Goal: Transaction & Acquisition: Download file/media

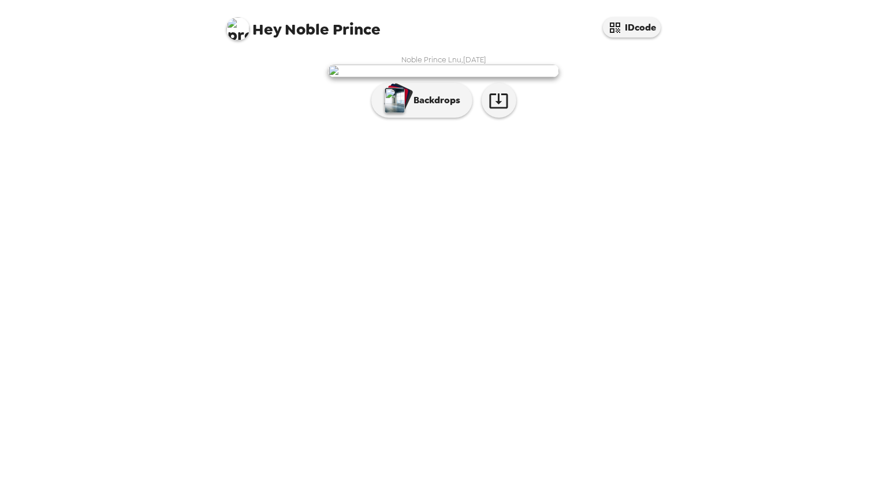
click at [519, 77] on img at bounding box center [443, 71] width 231 height 13
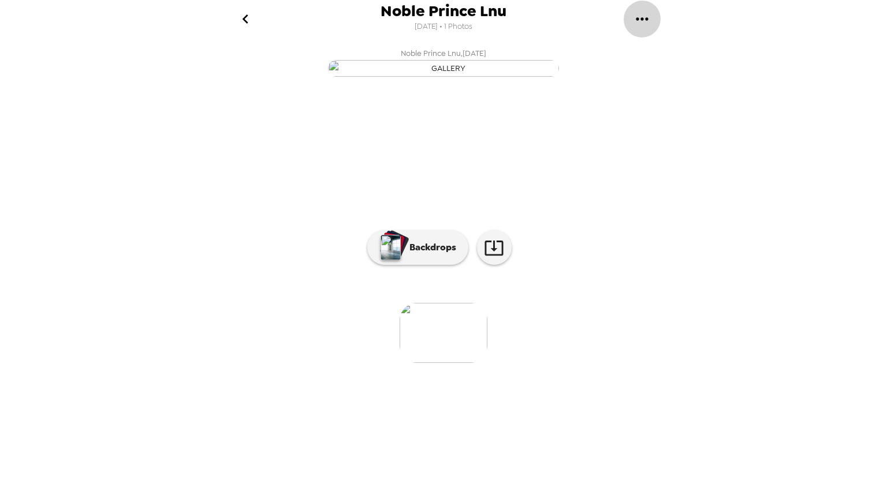
click at [637, 19] on icon "gallery menu" at bounding box center [642, 18] width 12 height 3
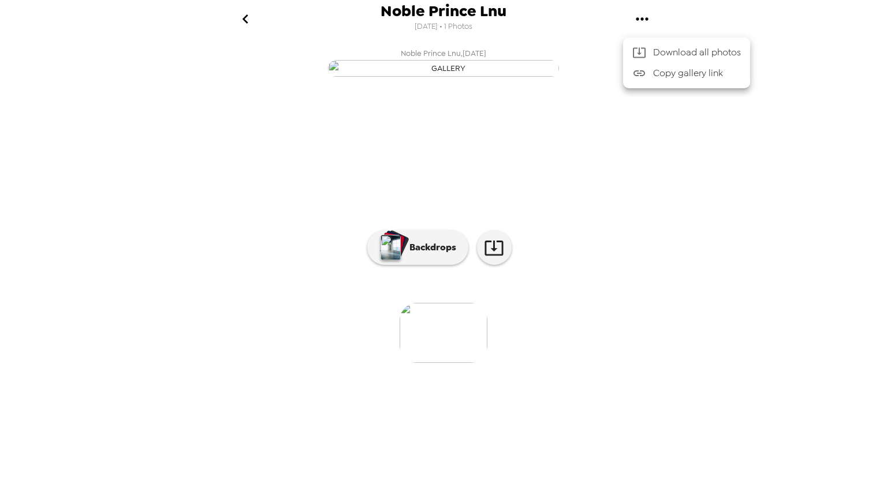
click at [413, 379] on div at bounding box center [443, 251] width 887 height 503
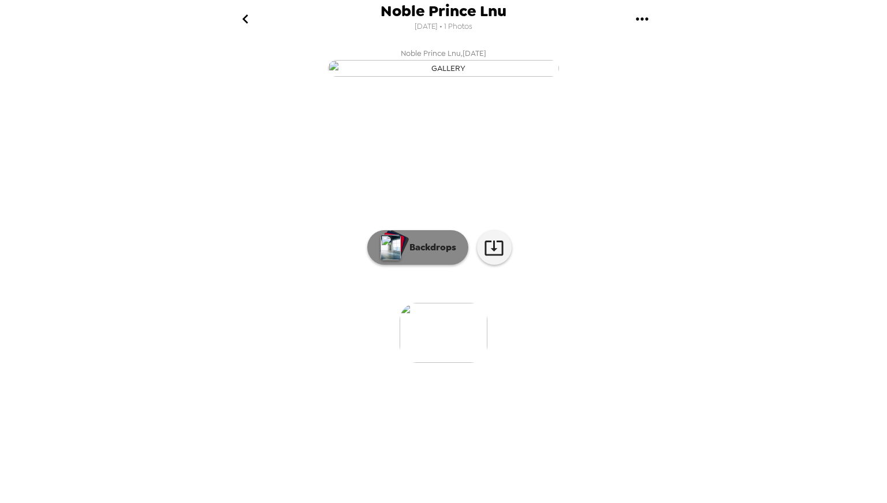
click at [398, 260] on img "button" at bounding box center [390, 247] width 20 height 25
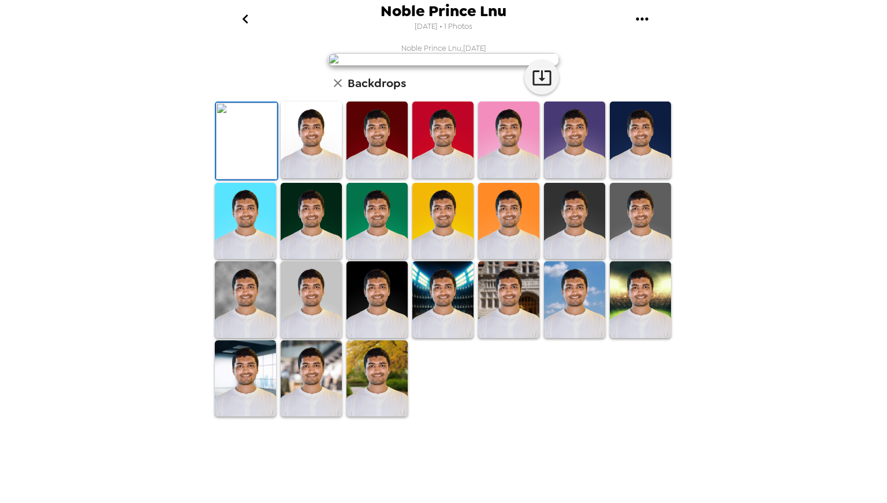
scroll to position [44, 0]
click at [437, 178] on img at bounding box center [442, 140] width 61 height 77
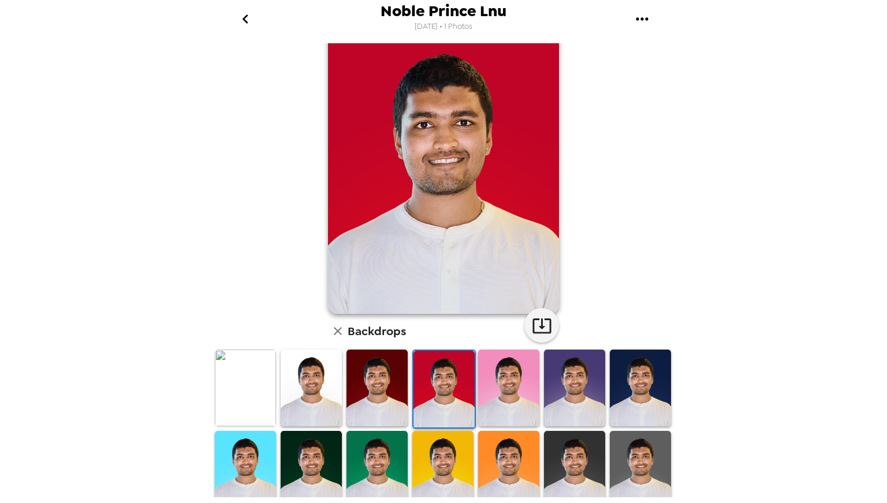
scroll to position [27, 0]
click at [583, 386] on img at bounding box center [574, 388] width 61 height 77
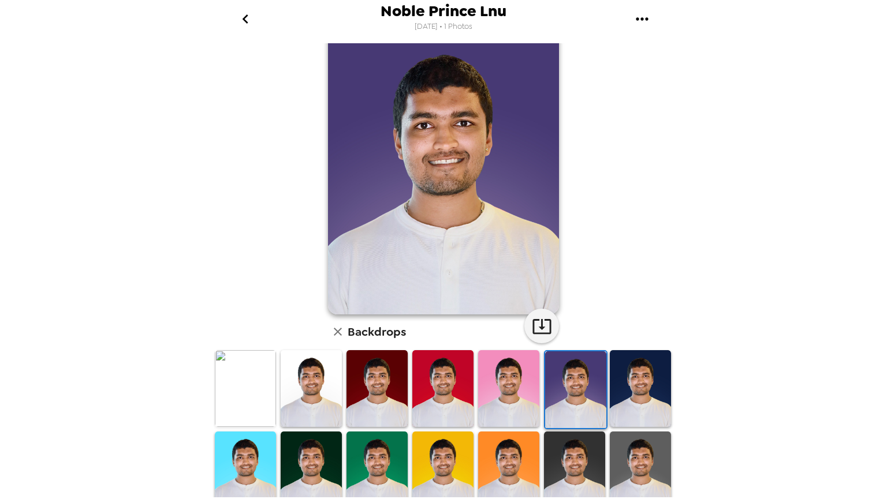
click at [618, 391] on img at bounding box center [640, 388] width 61 height 77
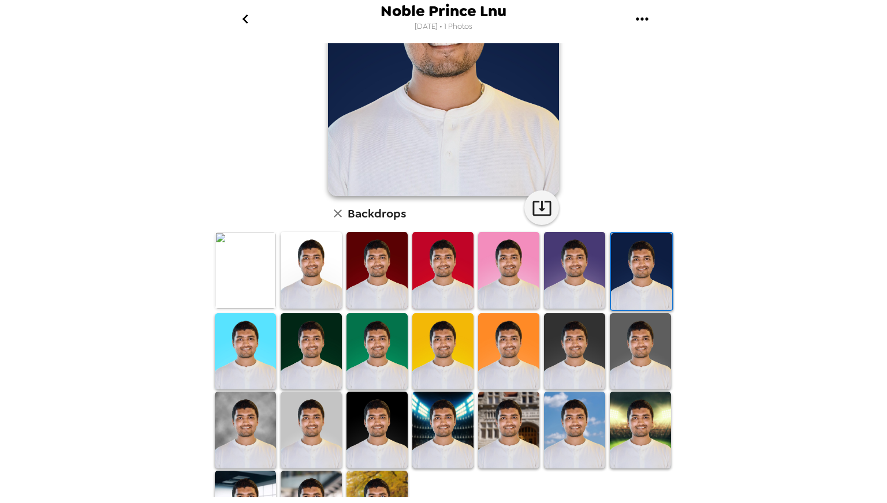
scroll to position [150, 0]
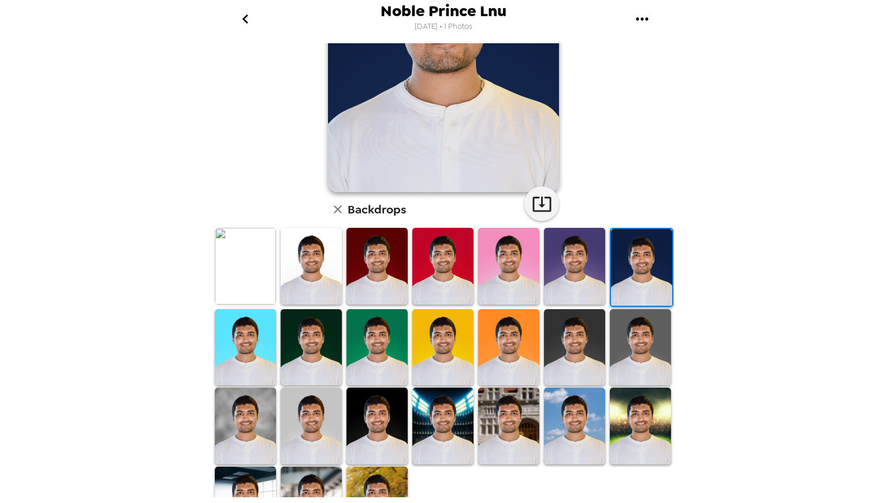
click at [310, 402] on img at bounding box center [311, 426] width 61 height 77
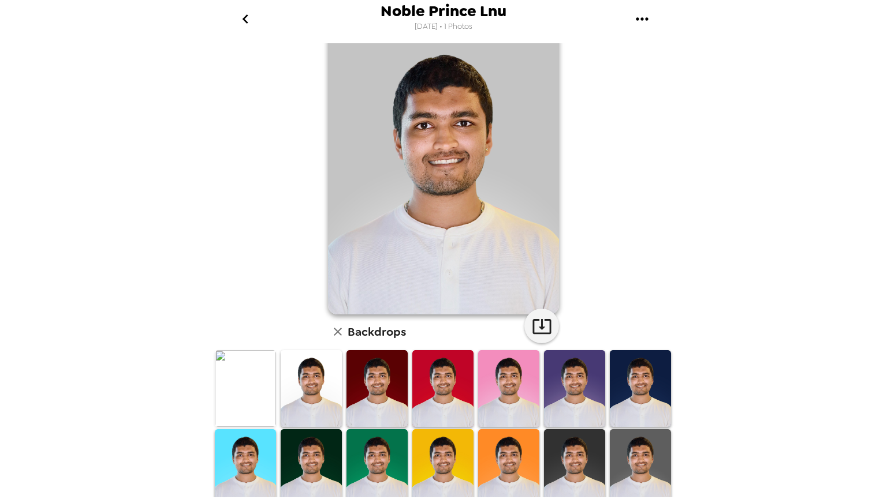
scroll to position [29, 0]
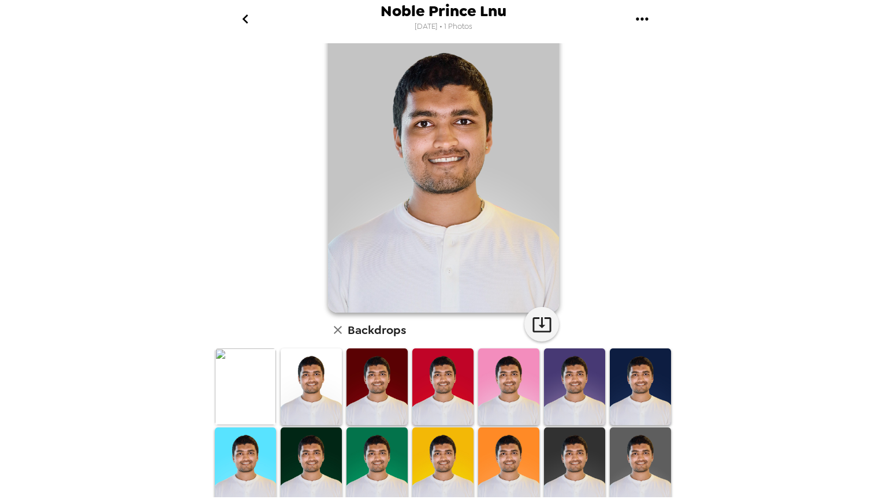
click at [499, 397] on img at bounding box center [508, 387] width 61 height 77
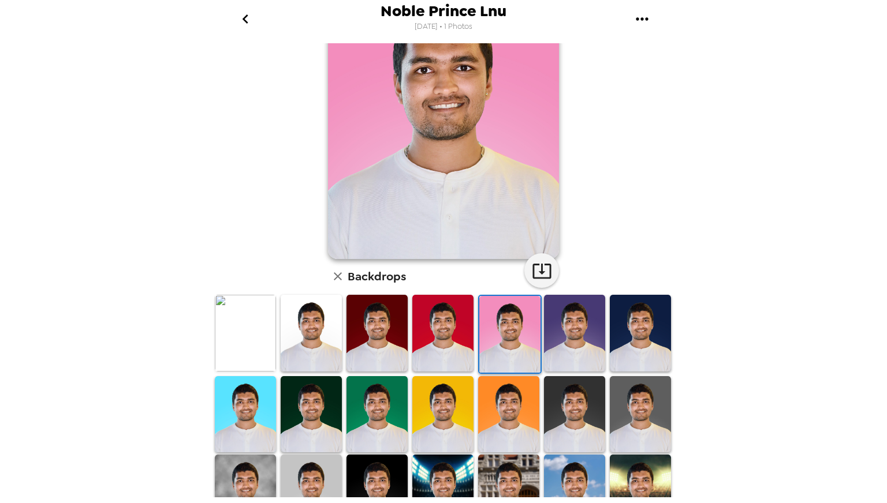
scroll to position [82, 0]
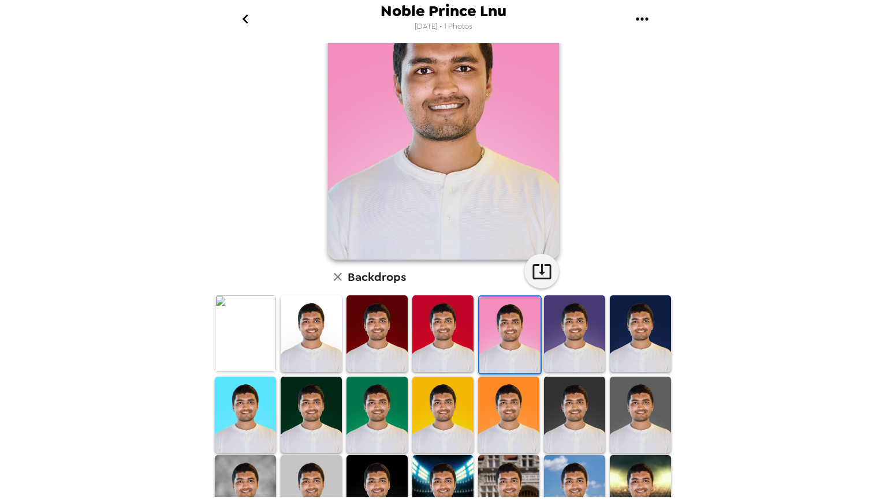
click at [642, 416] on img at bounding box center [640, 415] width 61 height 77
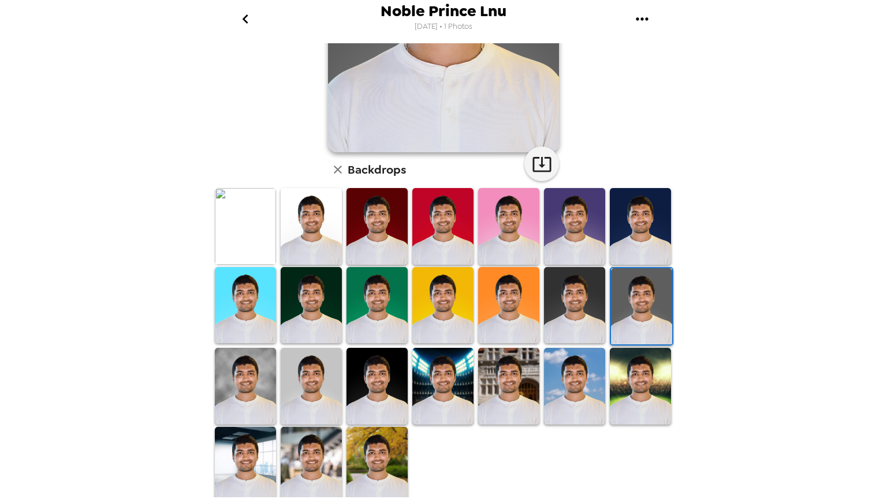
scroll to position [189, 0]
click at [448, 375] on img at bounding box center [442, 386] width 61 height 77
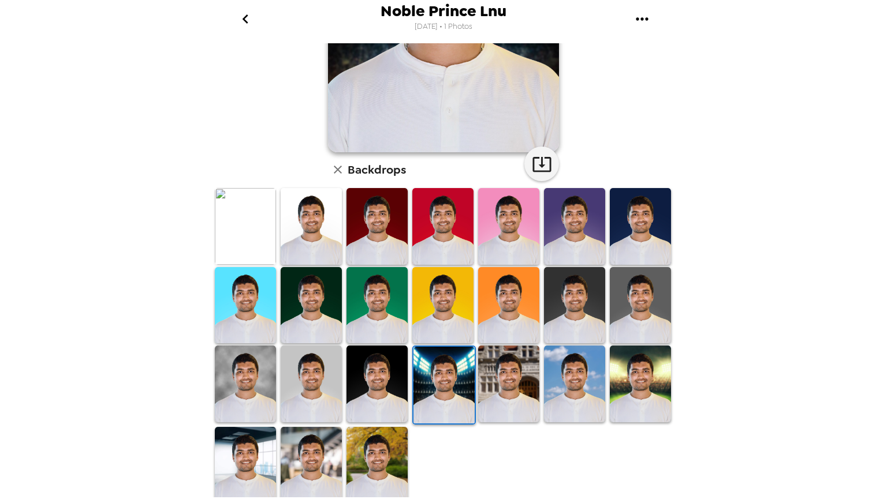
click at [645, 384] on img at bounding box center [640, 384] width 61 height 77
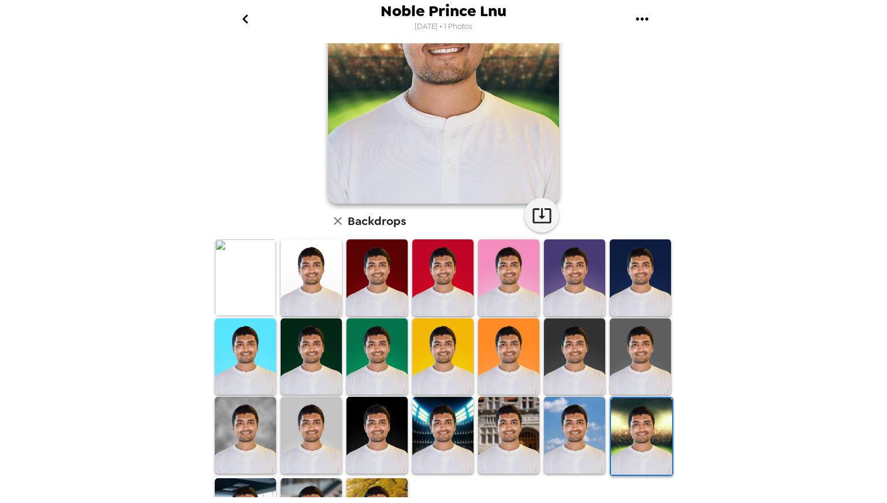
scroll to position [132, 0]
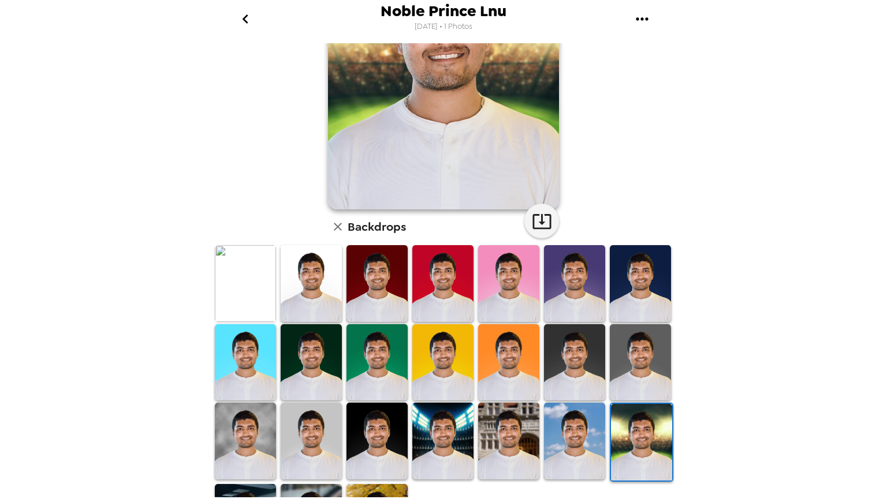
click at [629, 355] on img at bounding box center [640, 362] width 61 height 77
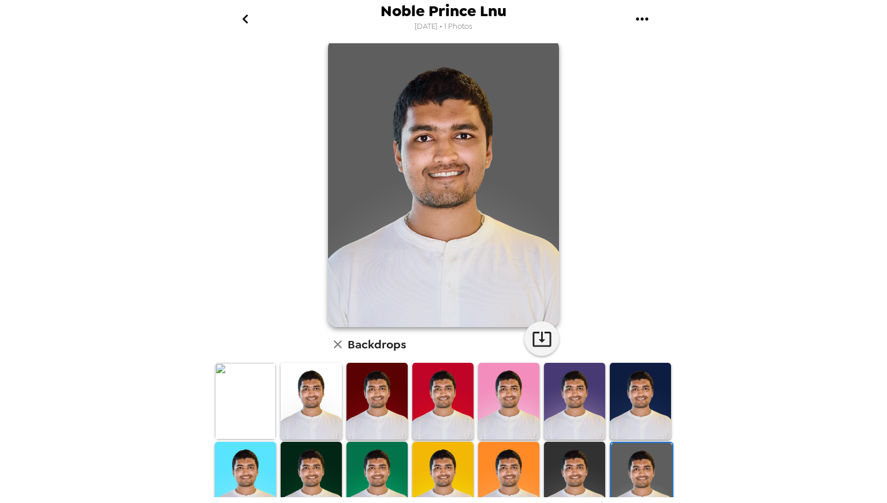
scroll to position [0, 0]
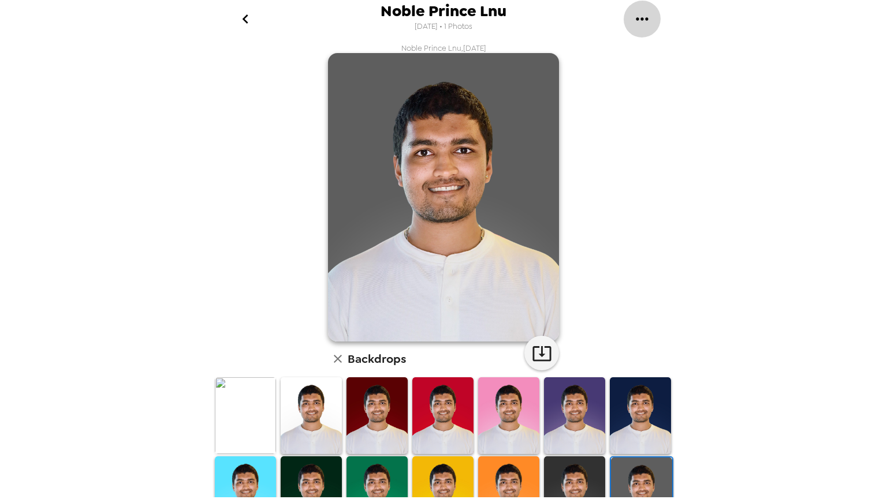
click at [640, 19] on icon "gallery menu" at bounding box center [642, 19] width 18 height 18
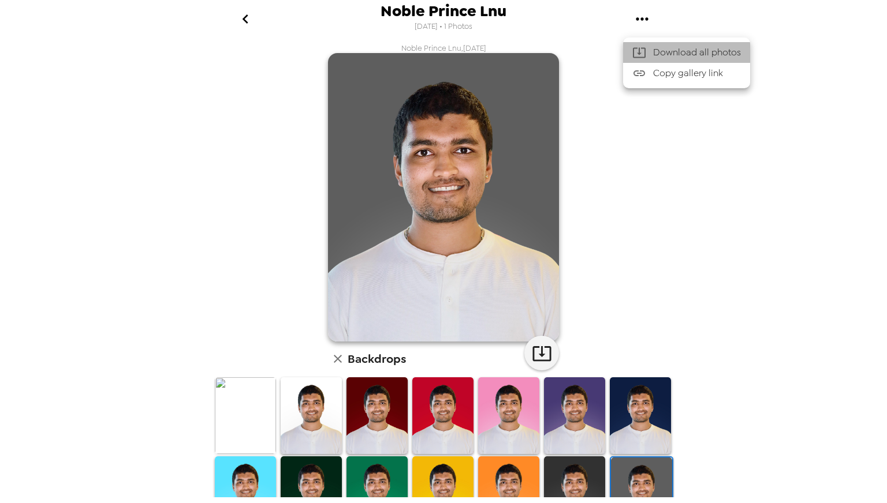
click at [659, 56] on span "Download all photos" at bounding box center [697, 53] width 88 height 14
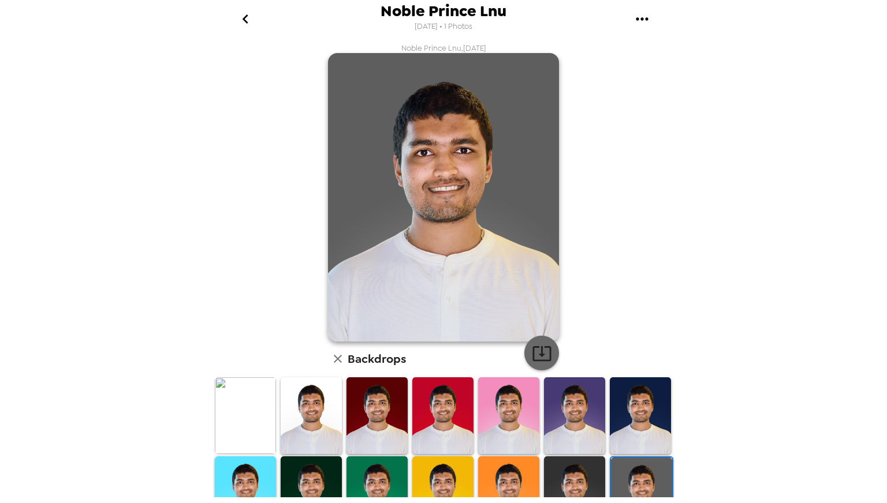
click at [543, 350] on icon "button" at bounding box center [542, 353] width 20 height 20
